Goal: Transaction & Acquisition: Book appointment/travel/reservation

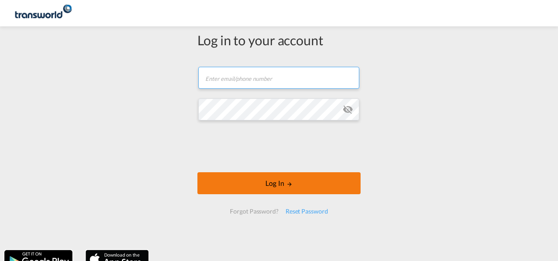
type input "[PERSON_NAME][EMAIL_ADDRESS][DOMAIN_NAME]"
click at [279, 183] on button "Log In" at bounding box center [279, 183] width 163 height 22
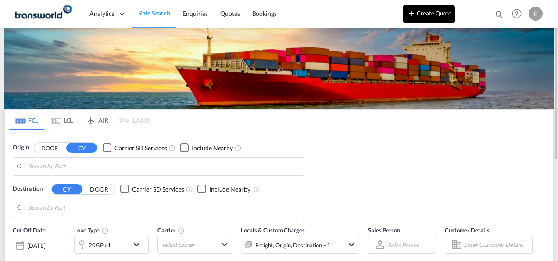
click at [424, 15] on button "Create Quote" at bounding box center [429, 14] width 52 height 18
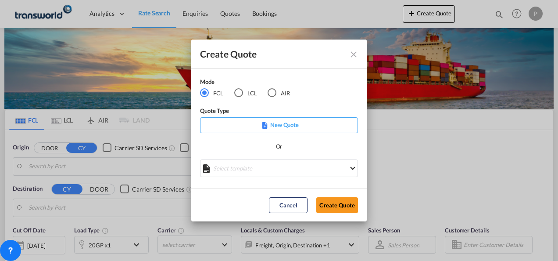
click at [274, 93] on div "AIR" at bounding box center [272, 92] width 9 height 9
click at [337, 204] on button "Create Quote" at bounding box center [338, 205] width 42 height 16
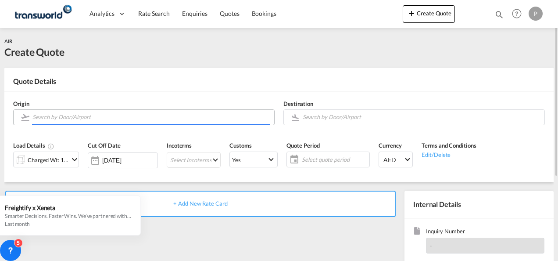
click at [99, 115] on input "Search by Door/Airport" at bounding box center [151, 116] width 238 height 15
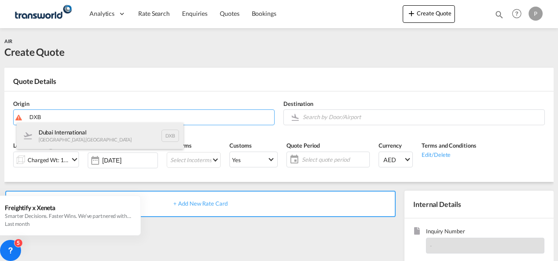
click at [96, 134] on div "Dubai International [GEOGRAPHIC_DATA] , [GEOGRAPHIC_DATA] DXB" at bounding box center [100, 135] width 167 height 26
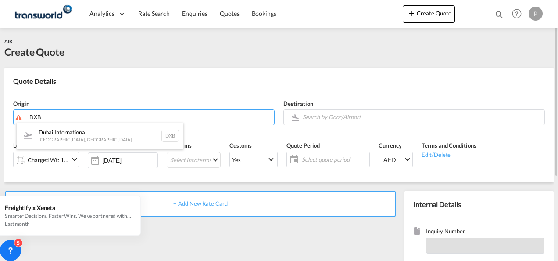
type input "Dubai International, [GEOGRAPHIC_DATA], DXB"
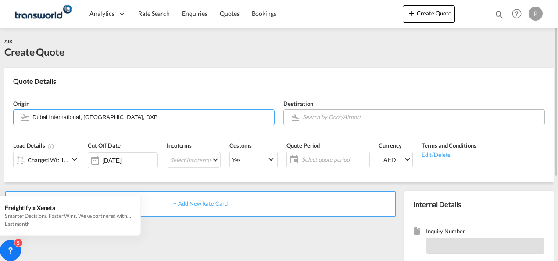
click at [313, 113] on input "Search by Door/Airport" at bounding box center [422, 116] width 238 height 15
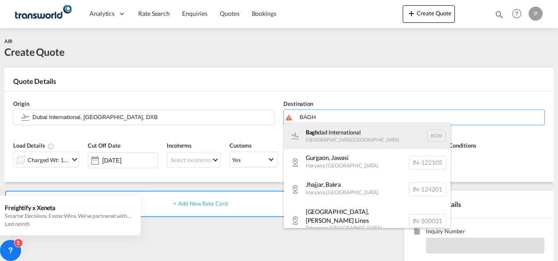
click at [371, 143] on div "Bagh dad International [GEOGRAPHIC_DATA] , [GEOGRAPHIC_DATA] BGW" at bounding box center [367, 135] width 167 height 26
type input "Baghdad International, [GEOGRAPHIC_DATA], BGW"
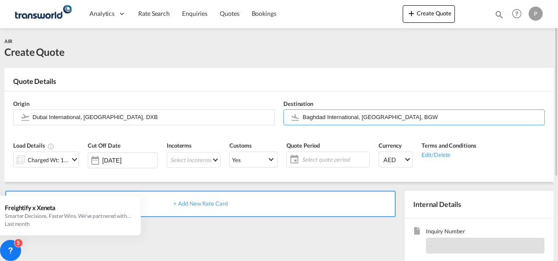
click at [76, 159] on md-icon "icon-chevron-down" at bounding box center [74, 159] width 11 height 11
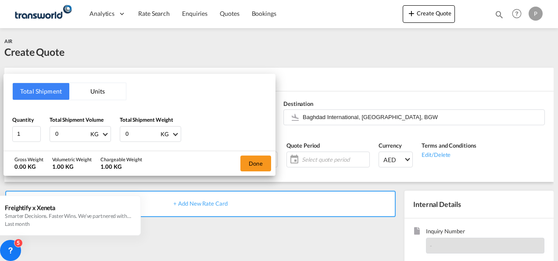
click at [64, 133] on input "0" at bounding box center [71, 133] width 35 height 15
type input "3"
drag, startPoint x: 140, startPoint y: 133, endPoint x: 159, endPoint y: 131, distance: 18.6
click at [140, 133] on input "0" at bounding box center [142, 133] width 35 height 15
type input "3"
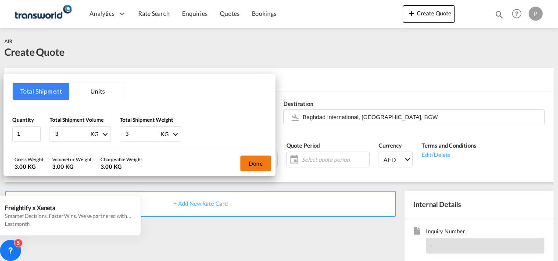
click at [260, 161] on button "Done" at bounding box center [256, 163] width 31 height 16
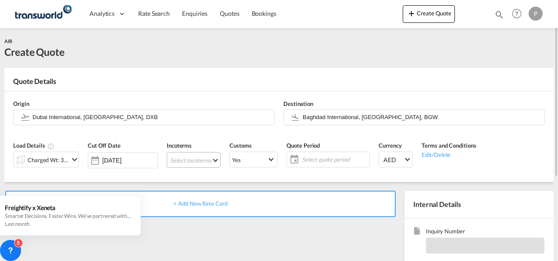
click at [189, 161] on md-select "Select Incoterms DAP - import Delivered at Place DAP - export Delivered at Plac…" at bounding box center [194, 160] width 54 height 16
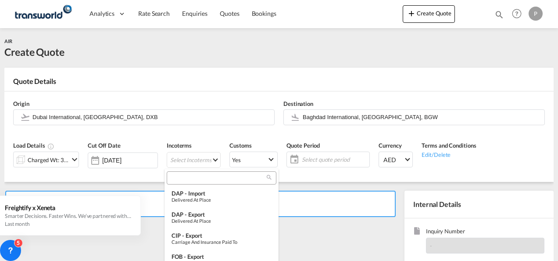
click at [201, 176] on input "search" at bounding box center [217, 178] width 97 height 8
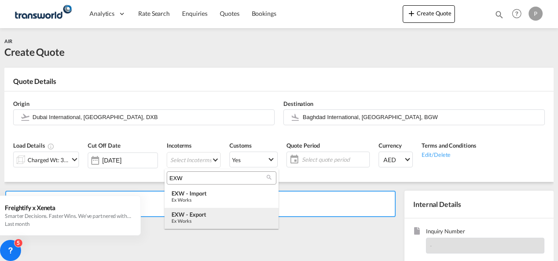
type input "EXW"
click at [208, 218] on div "Ex Works" at bounding box center [222, 221] width 100 height 6
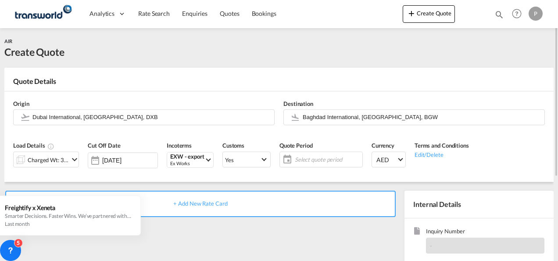
click at [312, 158] on span "Select quote period" at bounding box center [327, 159] width 65 height 8
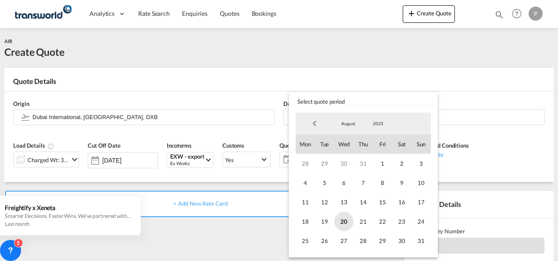
click at [344, 221] on span "20" at bounding box center [344, 221] width 19 height 19
click at [419, 243] on span "31" at bounding box center [421, 240] width 19 height 19
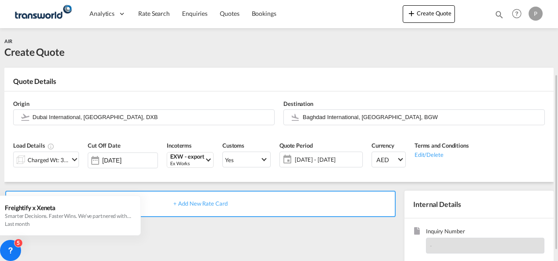
scroll to position [88, 0]
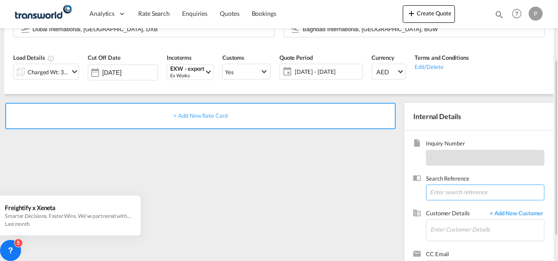
click at [456, 196] on input at bounding box center [485, 192] width 119 height 16
click at [457, 188] on input at bounding box center [485, 192] width 119 height 16
paste input "TWP8913"
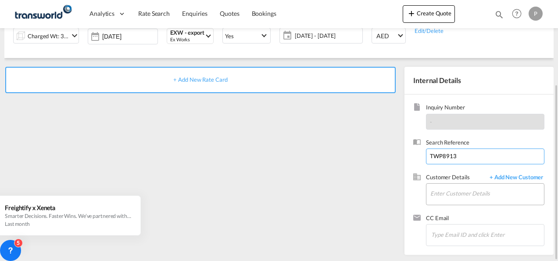
type input "TWP8913"
click at [455, 192] on input "Enter Customer Details" at bounding box center [488, 194] width 114 height 20
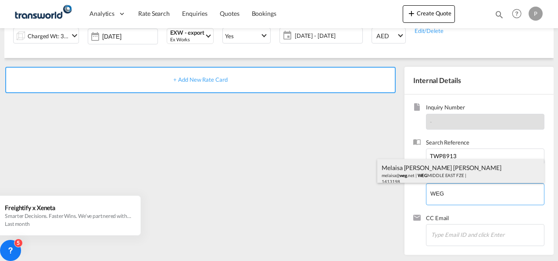
click at [407, 166] on div "Melaisa [PERSON_NAME] [PERSON_NAME] melaisa@ weg .net | [GEOGRAPHIC_DATA] FZE |…" at bounding box center [461, 174] width 167 height 30
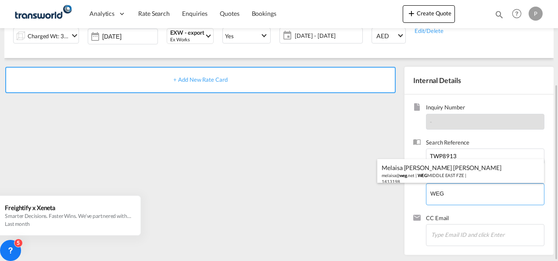
type input "WEG MIDDLE EAST FZE, Melaisa [PERSON_NAME] [PERSON_NAME], [EMAIL_ADDRESS][DOMAI…"
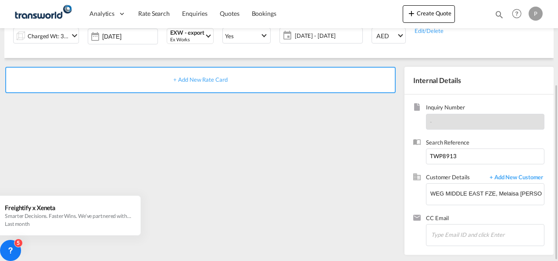
click at [187, 77] on span "+ Add New Rate Card" at bounding box center [200, 79] width 54 height 7
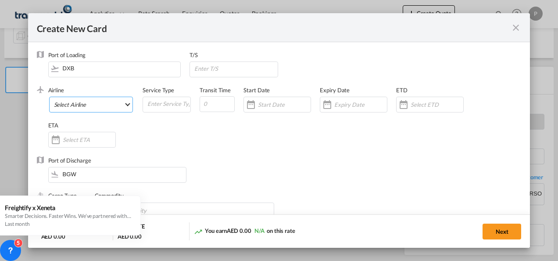
click at [108, 104] on md-select "Select Airline AIR EXPRESS S.A. (1166- / -) CMA CGM Air Cargo (1140-2C / -) DDW…" at bounding box center [91, 105] width 84 height 16
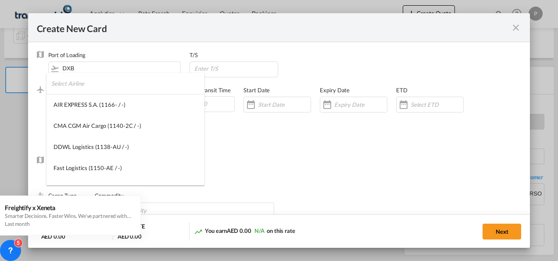
click at [93, 86] on input "search" at bounding box center [127, 83] width 153 height 21
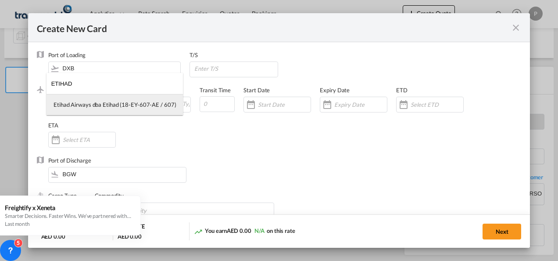
type input "ETIHAD"
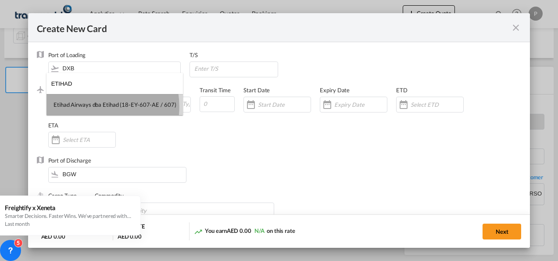
click at [94, 107] on div "Etihad Airways dba Etihad (18-EY-607-AE / 607)" at bounding box center [115, 105] width 122 height 8
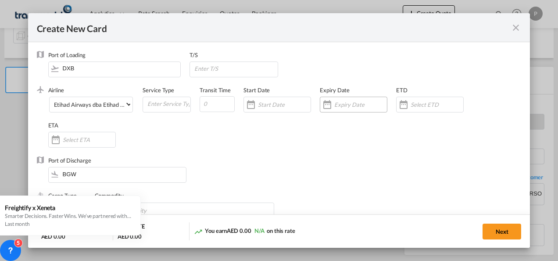
click at [344, 104] on input "Create New CardPort ..." at bounding box center [361, 104] width 53 height 7
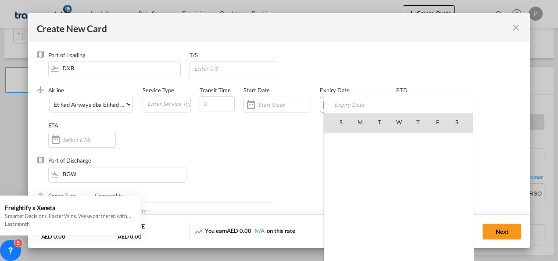
scroll to position [203245, 0]
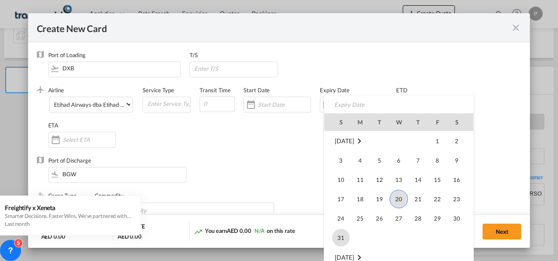
click at [337, 238] on span "31" at bounding box center [341, 238] width 18 height 18
type input "[DATE]"
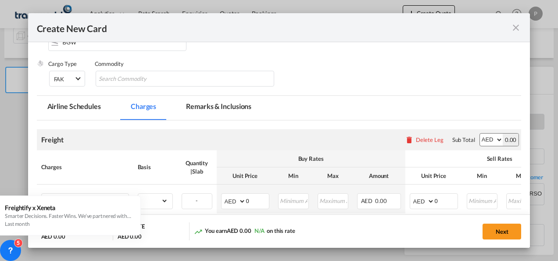
scroll to position [88, 0]
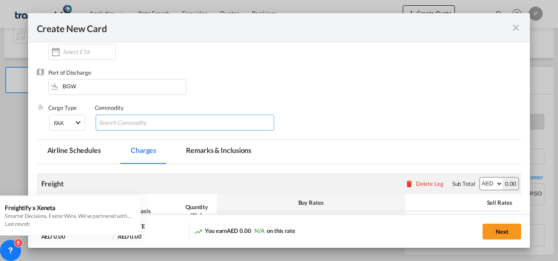
click at [133, 119] on input "Chips input." at bounding box center [139, 123] width 80 height 14
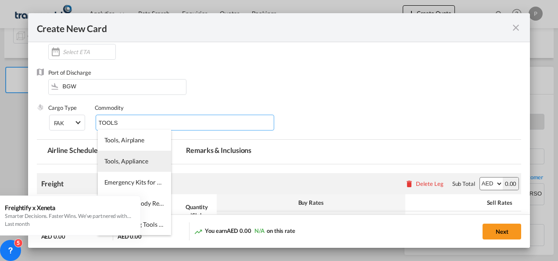
type input "TOOLS"
click at [131, 163] on span "Tools, Appliance" at bounding box center [126, 160] width 44 height 7
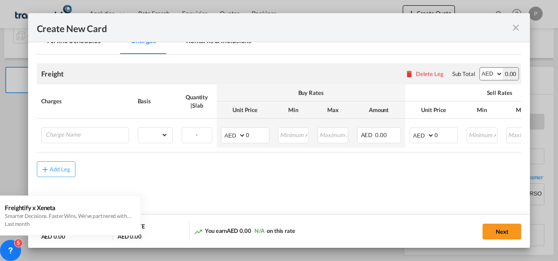
scroll to position [208, 0]
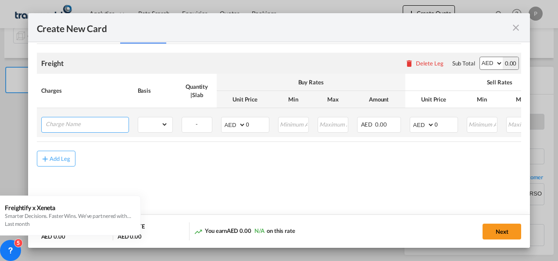
click at [90, 125] on input "Charge Name" at bounding box center [87, 123] width 83 height 13
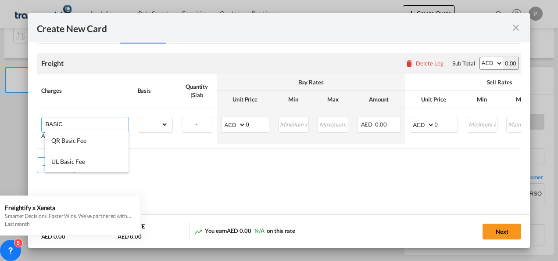
drag, startPoint x: 75, startPoint y: 121, endPoint x: 5, endPoint y: 117, distance: 69.5
click at [5, 117] on div "Create New Card Port of [GEOGRAPHIC_DATA] DXB T/S .a{fill:#aaa8ad;} Airline Eti…" at bounding box center [279, 130] width 558 height 261
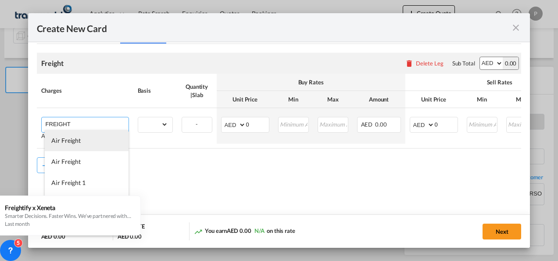
click at [78, 145] on li "Air Freight" at bounding box center [87, 140] width 84 height 21
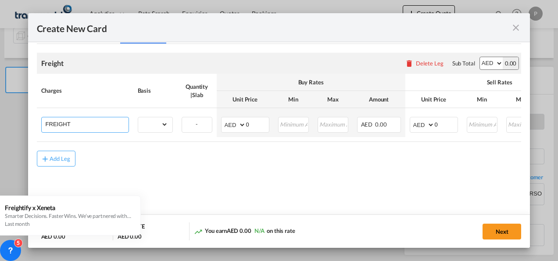
type input "Air Freight"
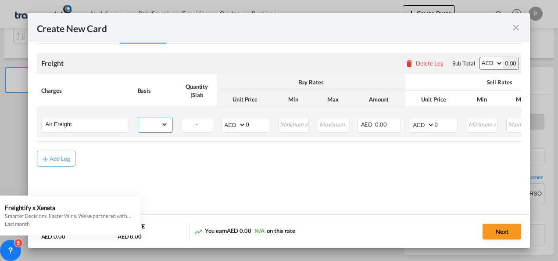
click at [165, 125] on select "gross_weight volumetric_weight per_shipment per_bl per_km % on air freight per_…" at bounding box center [153, 124] width 30 height 14
select select "per_shipment"
click at [138, 117] on select "gross_weight volumetric_weight per_shipment per_bl per_km % on air freight per_…" at bounding box center [153, 124] width 30 height 14
click at [259, 124] on input "0" at bounding box center [257, 123] width 23 height 13
type input "400"
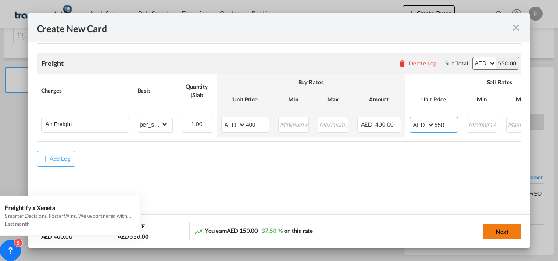
type input "550"
click at [505, 231] on button "Next" at bounding box center [502, 231] width 39 height 16
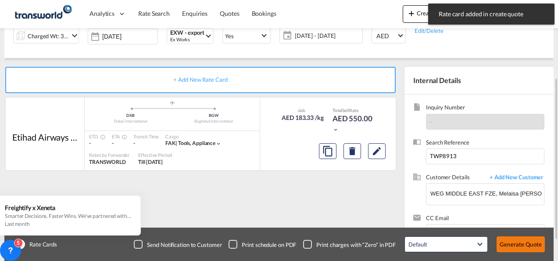
click at [516, 244] on button "Generate Quote" at bounding box center [521, 244] width 48 height 16
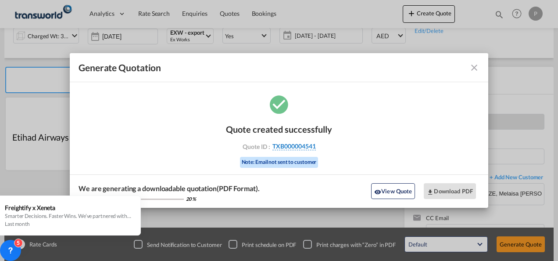
click at [296, 144] on span "TXB000004541" at bounding box center [294, 146] width 43 height 8
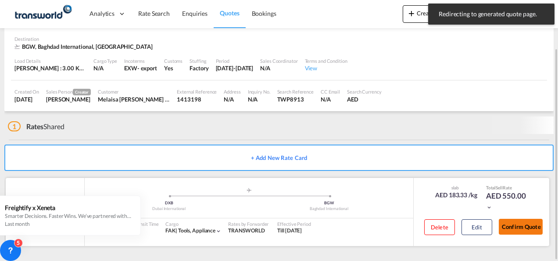
scroll to position [54, 0]
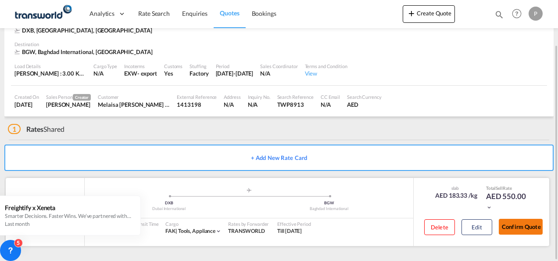
click at [525, 228] on button "Confirm Quote" at bounding box center [521, 227] width 44 height 16
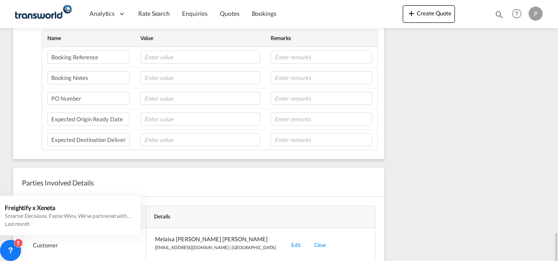
scroll to position [326, 0]
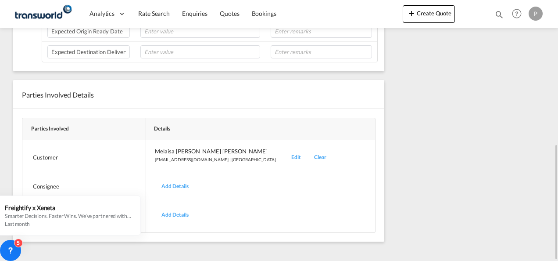
click at [285, 154] on div "Edit" at bounding box center [296, 157] width 23 height 21
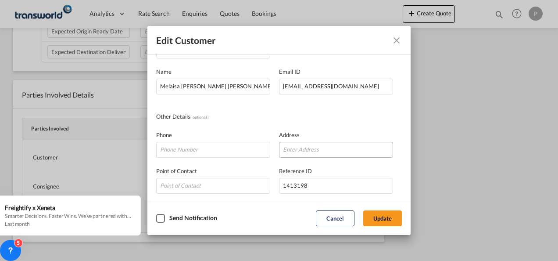
scroll to position [44, 0]
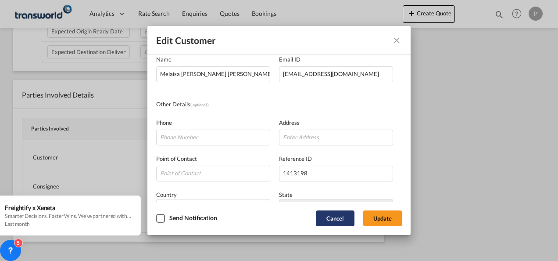
click at [335, 216] on button "Cancel" at bounding box center [335, 218] width 39 height 16
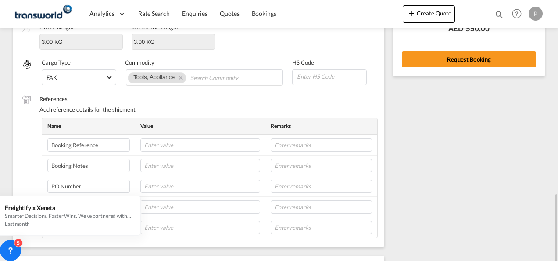
scroll to position [62, 0]
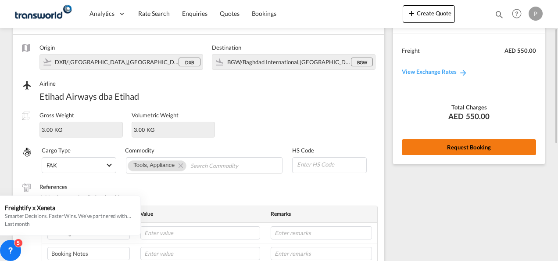
click at [465, 148] on button "Request Booking" at bounding box center [469, 147] width 134 height 16
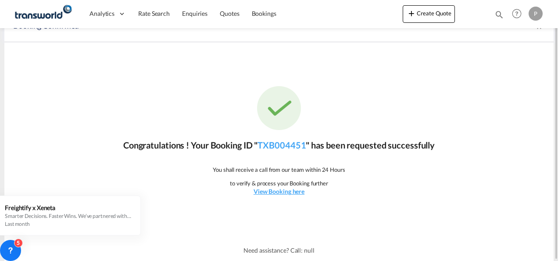
scroll to position [16, 0]
click at [292, 144] on link "TXB004451" at bounding box center [282, 145] width 48 height 11
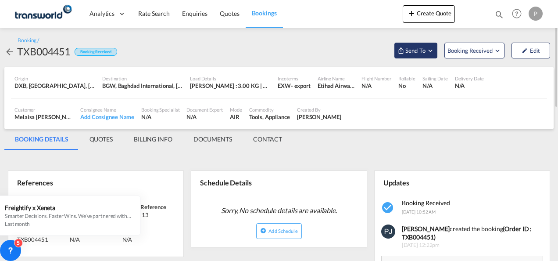
click at [428, 53] on md-icon "Open demo menu" at bounding box center [431, 51] width 8 height 8
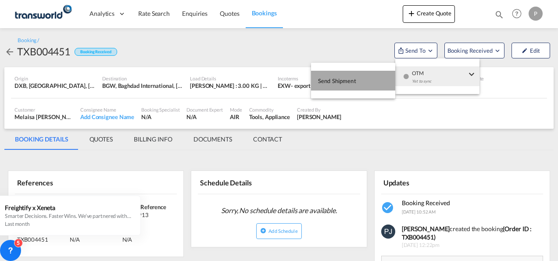
click at [353, 78] on span "Send Shipment" at bounding box center [337, 81] width 38 height 14
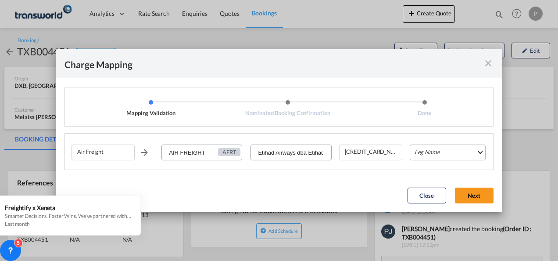
click at [444, 153] on md-select "Leg Name HANDLING ORIGIN HANDLING DESTINATION OTHERS TL PICK UP CUSTOMS ORIGIN …" at bounding box center [448, 152] width 76 height 16
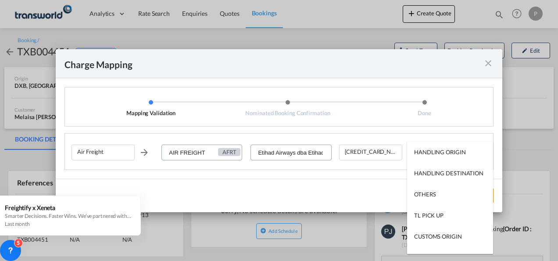
type md-option "HANDLING ORIGIN"
type md-option "AIR"
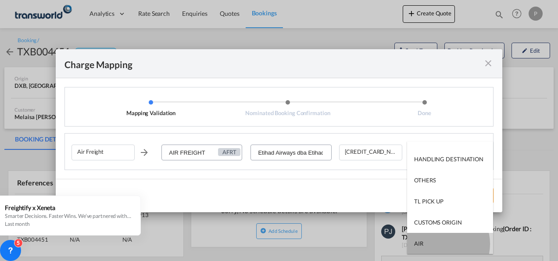
click at [442, 243] on md-option "AIR" at bounding box center [450, 243] width 86 height 21
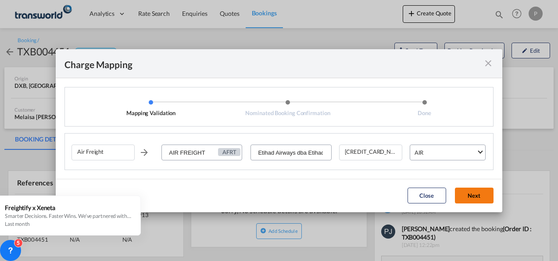
click at [471, 197] on button "Next" at bounding box center [474, 195] width 39 height 16
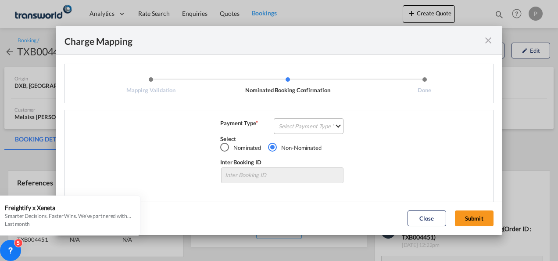
click at [305, 127] on md-select "Select Payment Type COLLECT PREPAID" at bounding box center [309, 126] width 70 height 16
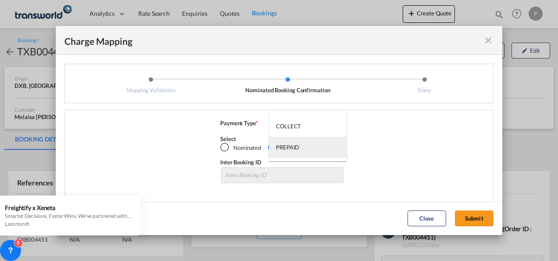
click at [296, 147] on div "PREPAID" at bounding box center [287, 147] width 23 height 8
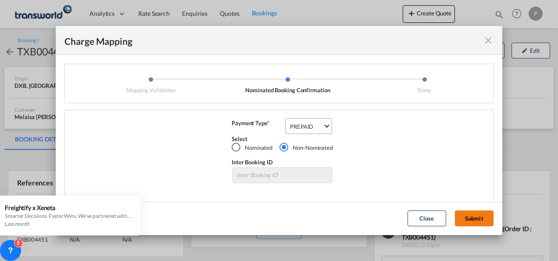
click at [485, 218] on button "Submit" at bounding box center [474, 218] width 39 height 16
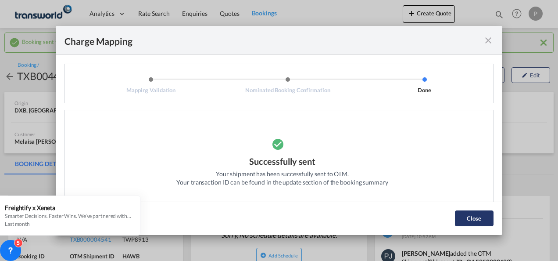
click at [470, 219] on button "Close" at bounding box center [474, 218] width 39 height 16
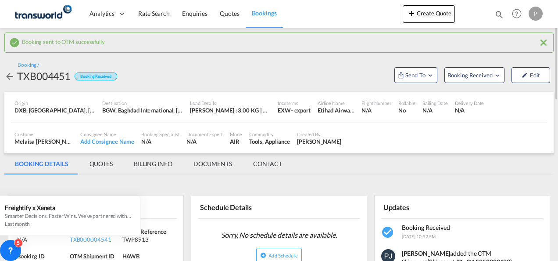
scroll to position [132, 0]
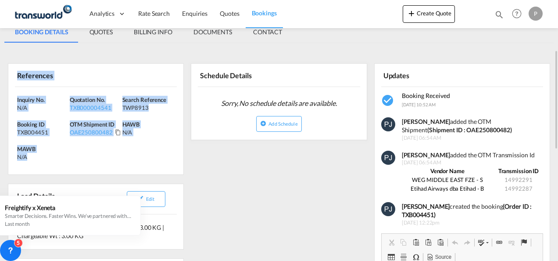
drag, startPoint x: 17, startPoint y: 74, endPoint x: 68, endPoint y: 160, distance: 100.2
click at [68, 160] on div "References Inquiry No. N/A Quotation No. TXB000004541 Search Reference TWP8913 …" at bounding box center [96, 119] width 176 height 112
copy div "References Inquiry No. N/A Quotation No. TXB000004541 Search Reference TWP8913 …"
click at [432, 16] on button "Create Quote" at bounding box center [429, 14] width 52 height 18
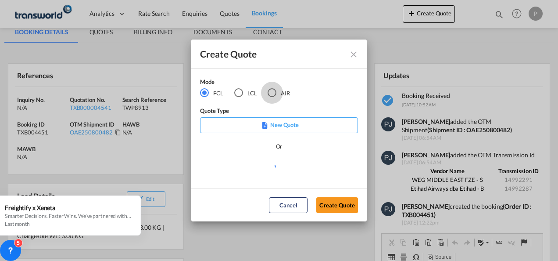
click at [273, 94] on div "AIR" at bounding box center [272, 92] width 9 height 9
click at [342, 207] on button "Create Quote" at bounding box center [338, 205] width 42 height 16
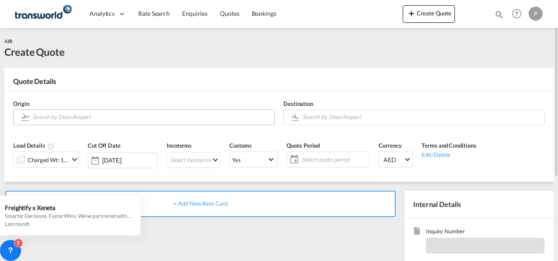
click at [100, 119] on input "Search by Door/Airport" at bounding box center [151, 116] width 238 height 15
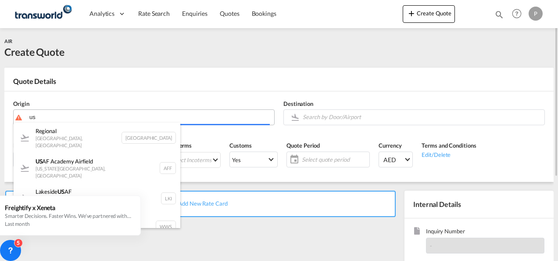
type input "u"
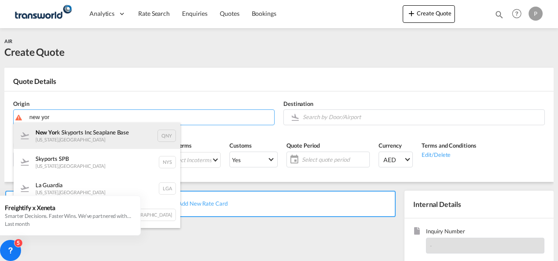
click at [93, 133] on div "New Yor k Skyports Inc [GEOGRAPHIC_DATA] [US_STATE] , [GEOGRAPHIC_DATA] QNY" at bounding box center [97, 135] width 167 height 26
type input "[US_STATE] Skyports Inc Seaplane Base, [US_STATE], [GEOGRAPHIC_DATA]"
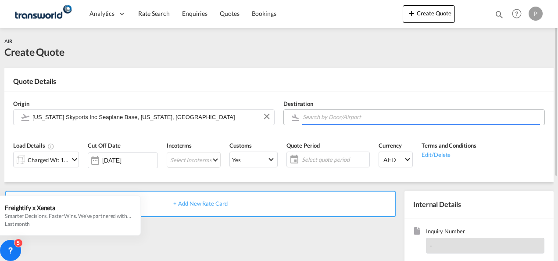
click at [338, 117] on input "Search by Door/Airport" at bounding box center [422, 116] width 238 height 15
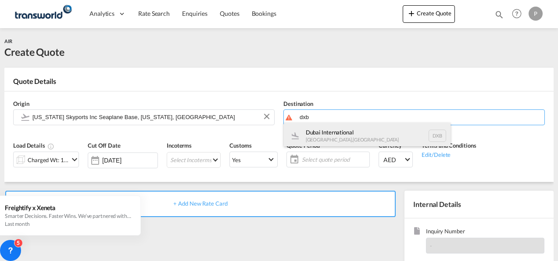
click at [332, 134] on div "Dubai International [GEOGRAPHIC_DATA] , [GEOGRAPHIC_DATA] DXB" at bounding box center [367, 135] width 167 height 26
type input "Dubai International, [GEOGRAPHIC_DATA], DXB"
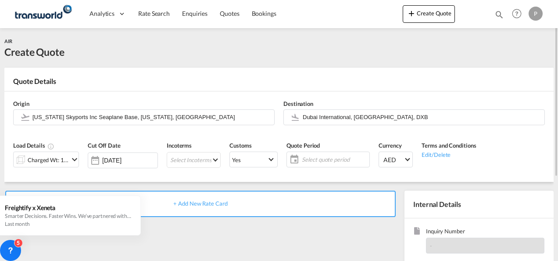
click at [76, 159] on md-icon "icon-chevron-down" at bounding box center [74, 159] width 11 height 11
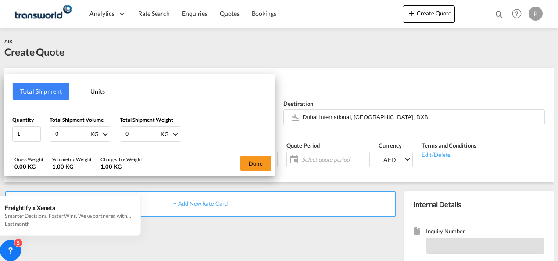
drag, startPoint x: 70, startPoint y: 132, endPoint x: -2, endPoint y: 119, distance: 72.8
click at [0, 119] on html "Analytics Dashboard Rate Search Enquiries Quotes Bookings Analytics" at bounding box center [279, 130] width 558 height 261
type input "53.5"
click at [253, 164] on button "Done" at bounding box center [256, 163] width 31 height 16
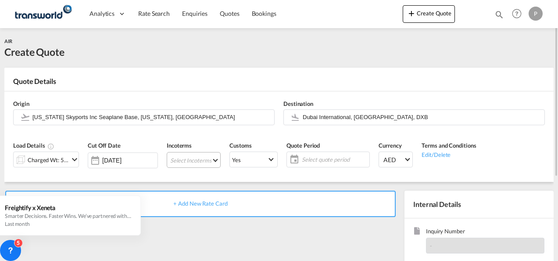
click at [214, 161] on md-select "Select Incoterms DAP - import Delivered at Place DAP - export Delivered at Plac…" at bounding box center [194, 160] width 54 height 16
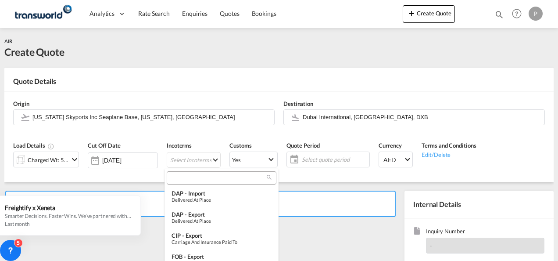
click at [194, 181] on input "search" at bounding box center [217, 178] width 97 height 8
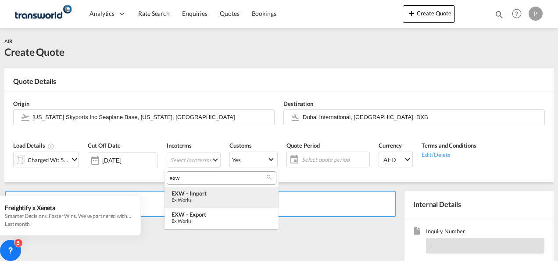
type input "exw"
click at [218, 198] on div "Ex Works" at bounding box center [222, 200] width 100 height 6
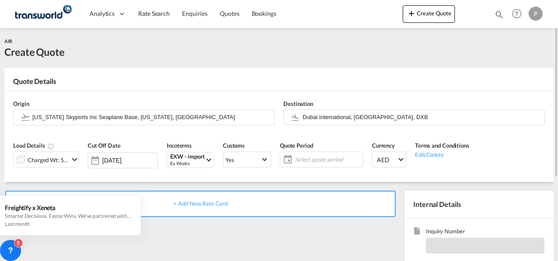
click at [328, 158] on span "Select quote period" at bounding box center [327, 159] width 65 height 8
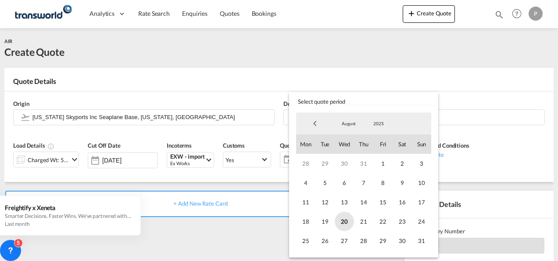
click at [346, 220] on span "20" at bounding box center [344, 221] width 19 height 19
click at [425, 241] on span "31" at bounding box center [421, 240] width 19 height 19
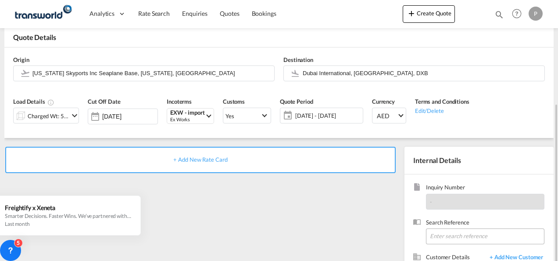
scroll to position [124, 0]
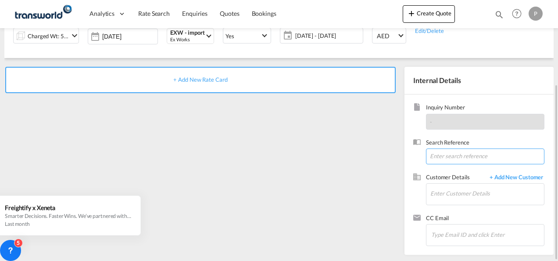
click at [455, 156] on input at bounding box center [485, 156] width 119 height 16
paste input "TWP8939"
type input "TWP8939"
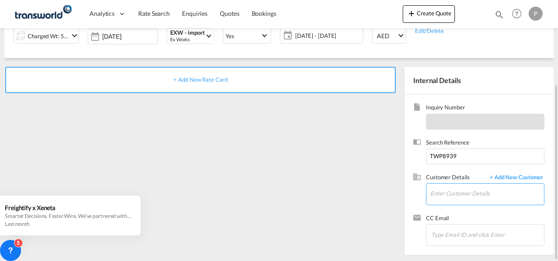
click at [446, 193] on input "Enter Customer Details" at bounding box center [488, 194] width 114 height 20
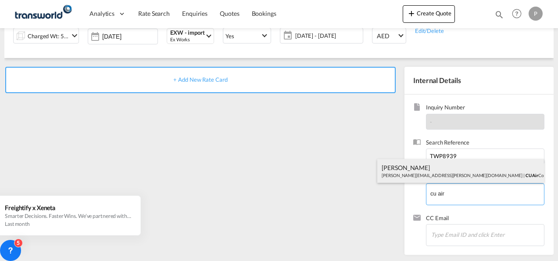
click at [434, 165] on div "[PERSON_NAME] [PERSON_NAME][EMAIL_ADDRESS][PERSON_NAME][DOMAIN_NAME] | CU Air C…" at bounding box center [461, 171] width 167 height 24
type input "CU Air Conditioning Industries LLC, [PERSON_NAME], [PERSON_NAME][EMAIL_ADDRESS]…"
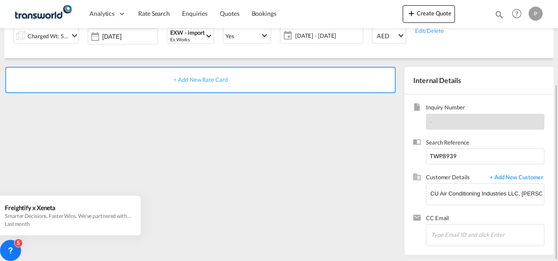
click at [199, 79] on span "+ Add New Rate Card" at bounding box center [200, 79] width 54 height 7
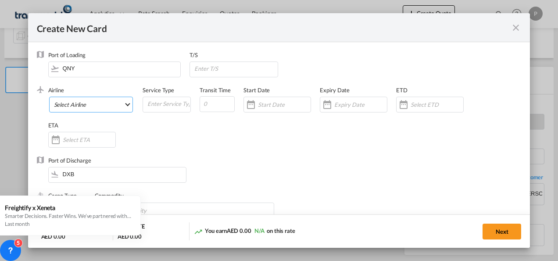
click at [101, 101] on md-select "Select Airline AIR EXPRESS S.A. (1166- / -) CMA CGM Air Cargo (1140-2C / -) DDW…" at bounding box center [91, 105] width 84 height 16
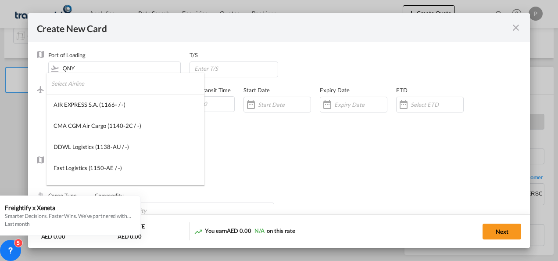
click at [104, 90] on input "search" at bounding box center [127, 83] width 153 height 21
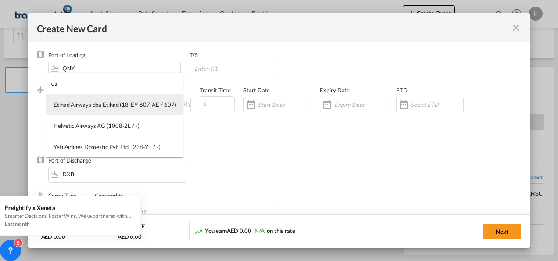
type input "eti"
click at [105, 104] on div "Etihad Airways dba Etihad (18-EY-607-AE / 607)" at bounding box center [115, 105] width 122 height 8
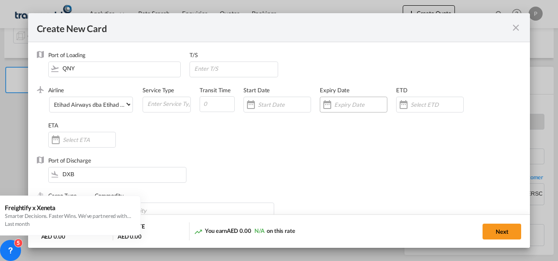
click at [349, 103] on input "Create New Card ..." at bounding box center [361, 104] width 53 height 7
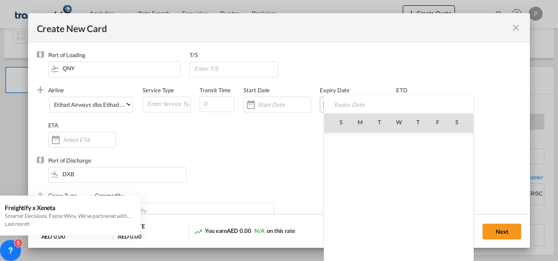
scroll to position [203245, 0]
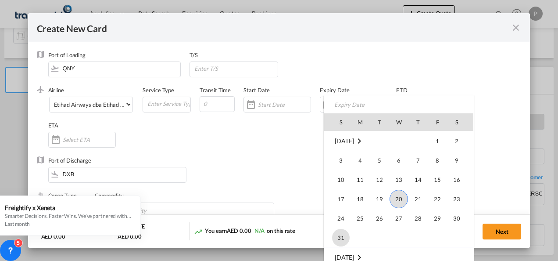
click at [345, 234] on span "31" at bounding box center [341, 238] width 18 height 18
type input "[DATE]"
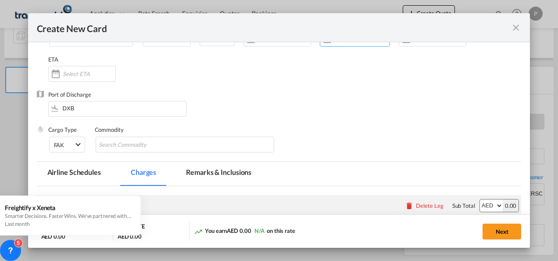
scroll to position [88, 0]
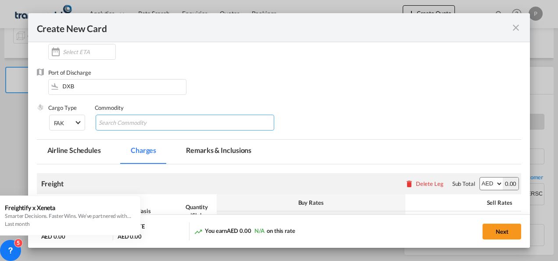
click at [137, 122] on input "Search Commodity" at bounding box center [139, 123] width 80 height 14
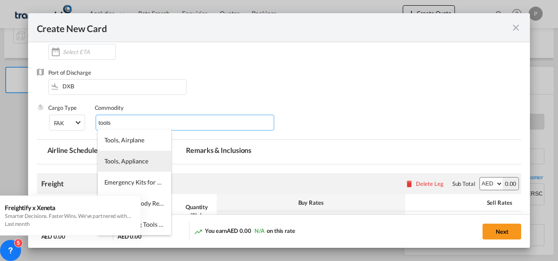
type input "tools"
click at [133, 164] on span "Tools, Appliance" at bounding box center [126, 160] width 44 height 7
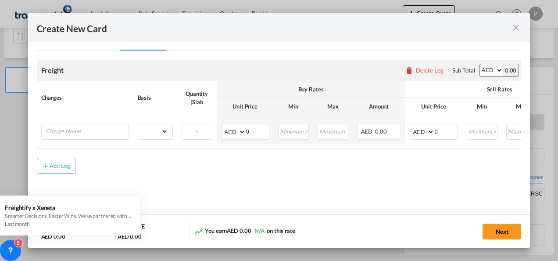
scroll to position [208, 0]
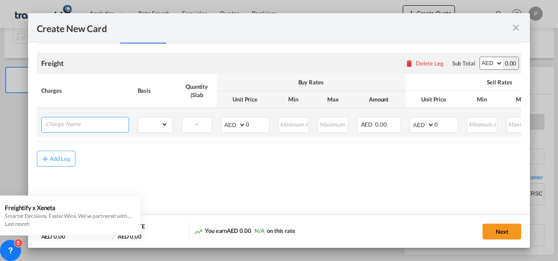
click at [92, 126] on input "Charge Name" at bounding box center [87, 123] width 83 height 13
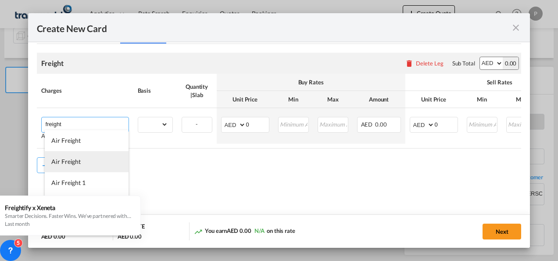
click at [89, 161] on li "Air Freight" at bounding box center [87, 161] width 84 height 21
type input "Air Freight"
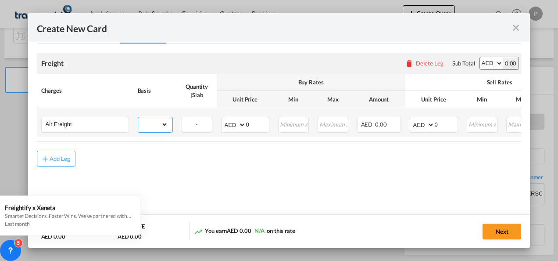
click at [163, 125] on select "gross_weight volumetric_weight per_shipment per_bl per_km % on air freight per_…" at bounding box center [153, 124] width 30 height 14
select select "per_shipment"
click at [138, 117] on select "gross_weight volumetric_weight per_shipment per_bl per_km % on air freight per_…" at bounding box center [153, 124] width 30 height 14
click at [254, 122] on input "0" at bounding box center [257, 123] width 23 height 13
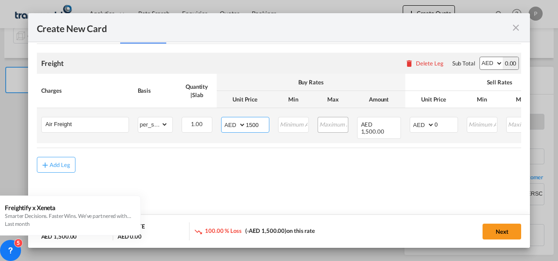
type input "1500"
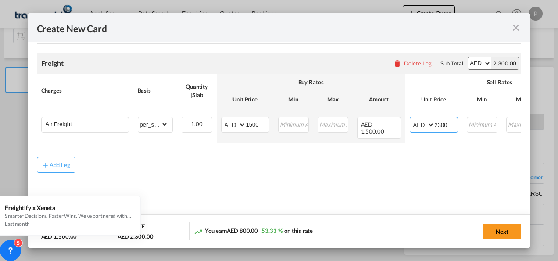
type input "2300"
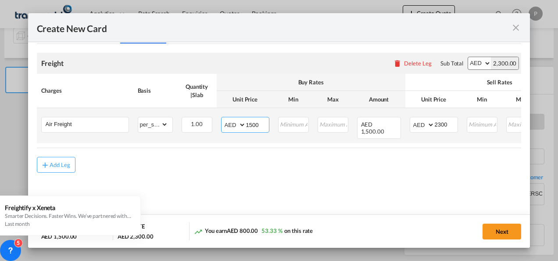
drag, startPoint x: 262, startPoint y: 124, endPoint x: 227, endPoint y: 124, distance: 35.6
click at [227, 124] on md-input-container "AED AFN ALL AMD ANG AOA ARS AUD AWG AZN BAM BBD BDT BGN BHD BIF BMD BND [PERSON…" at bounding box center [245, 125] width 48 height 16
click at [260, 125] on input "1500" at bounding box center [257, 123] width 23 height 13
type input "1"
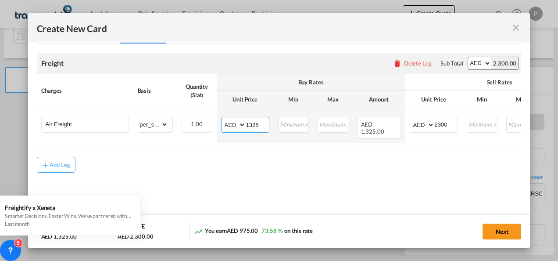
type input "1325"
click at [503, 231] on button "Next" at bounding box center [502, 231] width 39 height 16
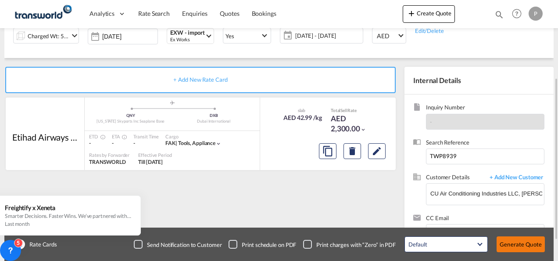
click at [528, 247] on button "Generate Quote" at bounding box center [521, 244] width 48 height 16
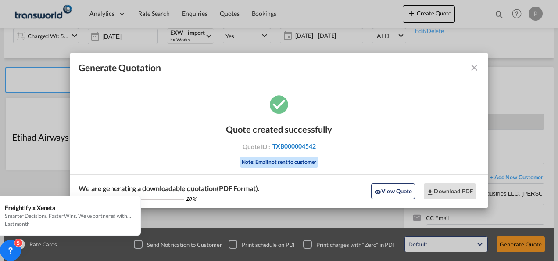
click at [298, 146] on span "TXB000004542" at bounding box center [294, 146] width 43 height 8
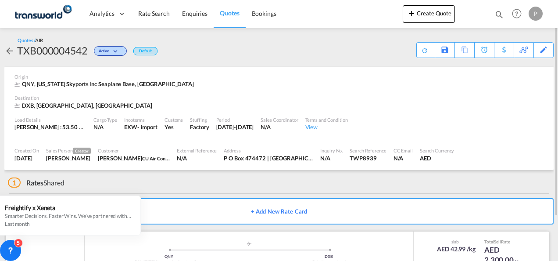
scroll to position [54, 0]
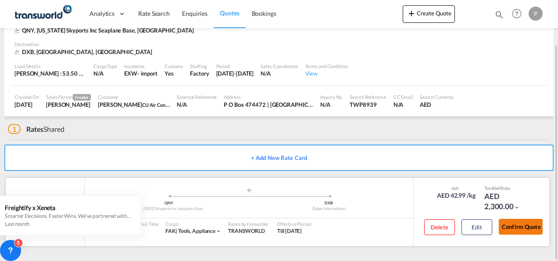
click at [527, 227] on button "Confirm Quote" at bounding box center [521, 227] width 44 height 16
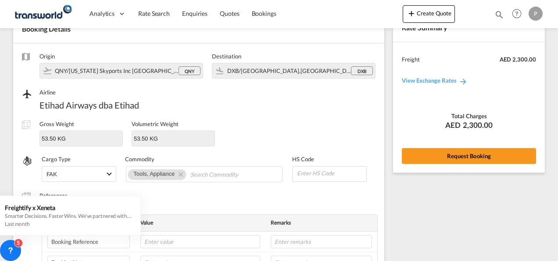
scroll to position [326, 0]
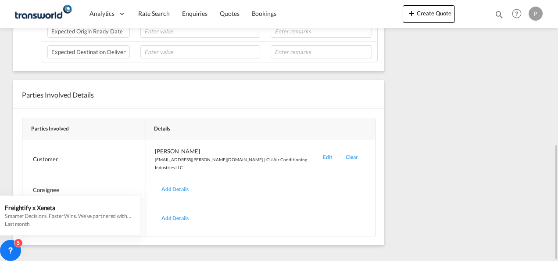
click at [320, 152] on div "Edit" at bounding box center [328, 159] width 23 height 24
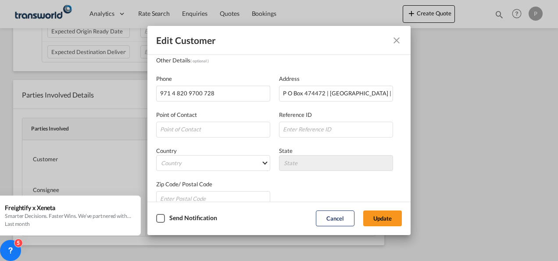
scroll to position [0, 0]
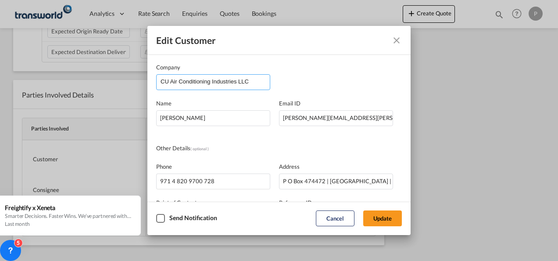
click at [256, 82] on input "CU Air Conditioning Industries LLC" at bounding box center [215, 81] width 109 height 13
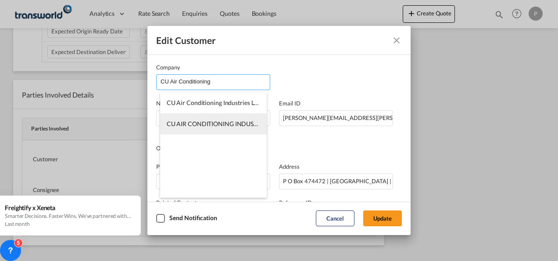
click at [221, 125] on span "CU AIR CONDITIONING INDUSTRIES LLC-TDWC-[GEOGRAPHIC_DATA]" at bounding box center [266, 123] width 198 height 7
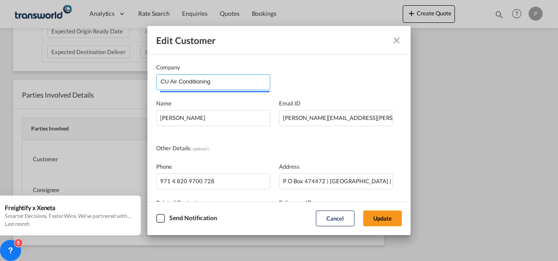
type input "CU AIR CONDITIONING INDUSTRIES LLC-TDWC-[GEOGRAPHIC_DATA]"
type input "564010769"
type input "1818459"
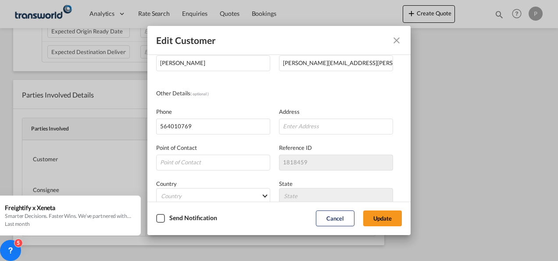
scroll to position [104, 0]
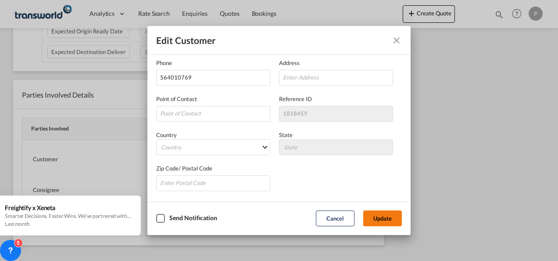
click at [386, 218] on button "Update" at bounding box center [383, 218] width 39 height 16
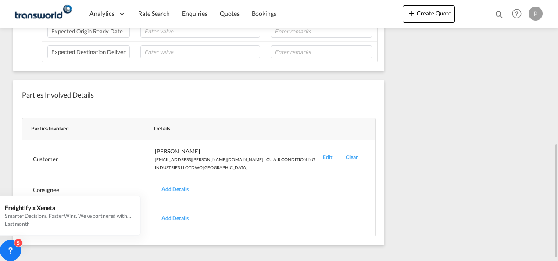
scroll to position [62, 0]
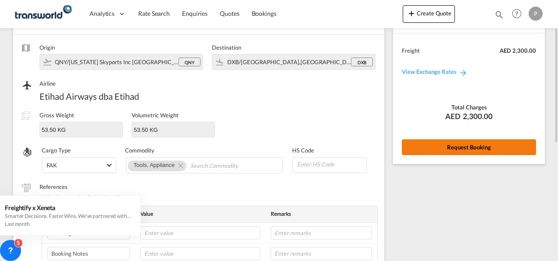
click at [479, 148] on button "Request Booking" at bounding box center [469, 147] width 134 height 16
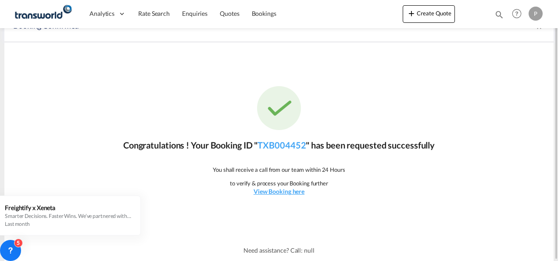
scroll to position [16, 0]
click at [286, 142] on link "TXB004452" at bounding box center [282, 145] width 48 height 11
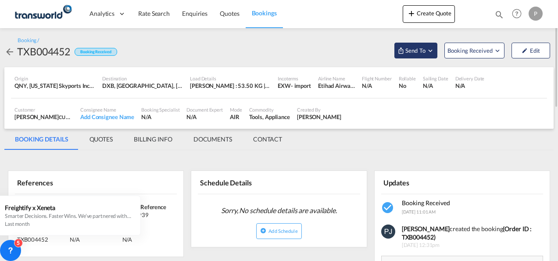
click at [432, 51] on md-icon "Open demo menu" at bounding box center [431, 51] width 8 height 8
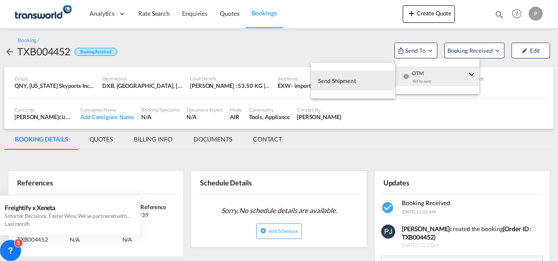
click at [345, 81] on span "Send Shipment" at bounding box center [337, 81] width 38 height 14
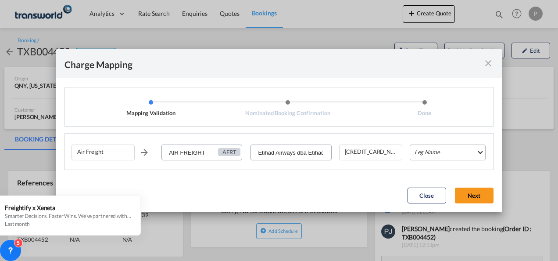
click at [444, 152] on md-select "Leg Name HANDLING ORIGIN HANDLING DESTINATION OTHERS TL PICK UP CUSTOMS ORIGIN …" at bounding box center [448, 152] width 76 height 16
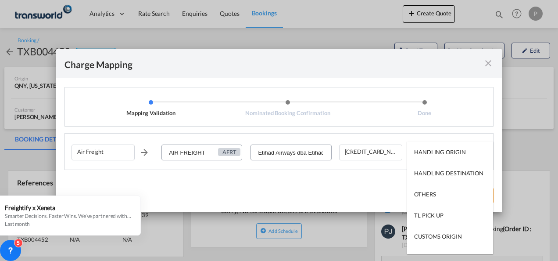
type md-option "HANDLING ORIGIN"
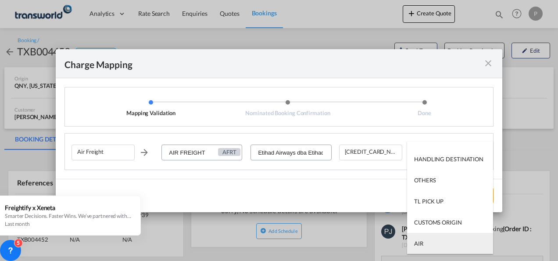
type md-option "AIR"
click at [435, 245] on md-option "AIR" at bounding box center [450, 243] width 86 height 21
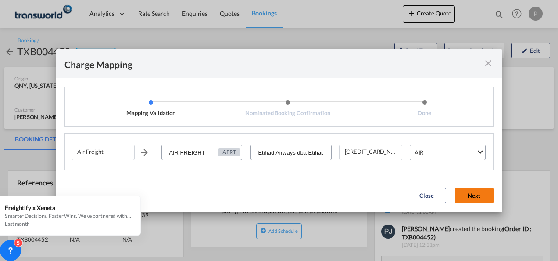
click at [477, 195] on button "Next" at bounding box center [474, 195] width 39 height 16
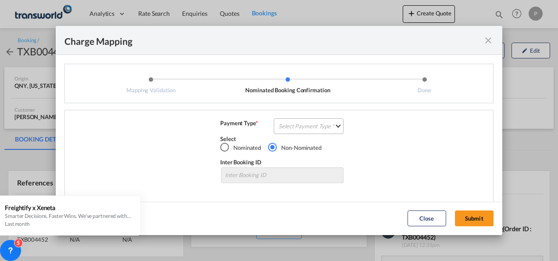
click at [322, 128] on md-select "Select Payment Type COLLECT PREPAID" at bounding box center [309, 126] width 70 height 16
click at [295, 126] on div "COLLECT" at bounding box center [288, 126] width 25 height 8
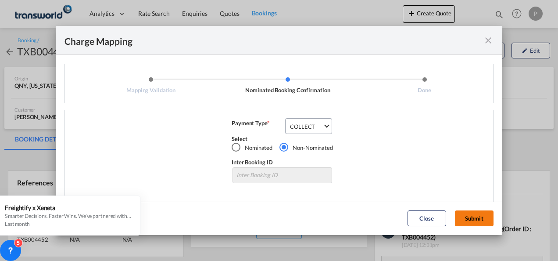
click at [471, 219] on button "Submit" at bounding box center [474, 218] width 39 height 16
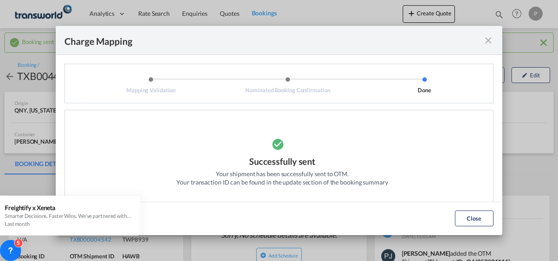
click at [487, 45] on md-icon "icon-close fg-AAA8AD cursor" at bounding box center [488, 40] width 11 height 11
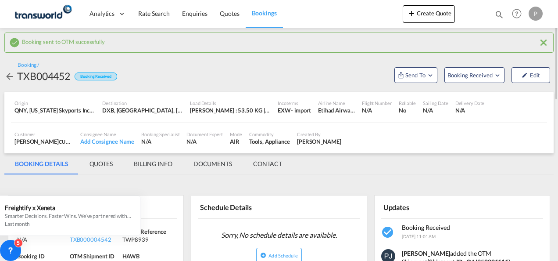
scroll to position [132, 0]
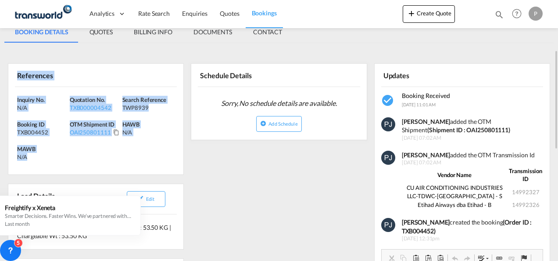
drag, startPoint x: 17, startPoint y: 75, endPoint x: 83, endPoint y: 163, distance: 110.7
click at [83, 163] on div "References Inquiry No. N/A Quotation No. TXB000004542 Search Reference TWP8939 …" at bounding box center [96, 119] width 176 height 112
copy div "References Inquiry No. N/A Quotation No. TXB000004542 Search Reference TWP8939 …"
